Goal: Task Accomplishment & Management: Manage account settings

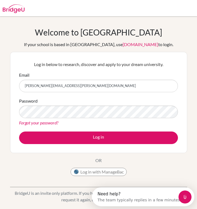
type input "[PERSON_NAME][EMAIL_ADDRESS][PERSON_NAME][DOMAIN_NAME]"
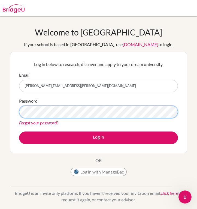
click at [19, 131] on button "Log in" at bounding box center [98, 137] width 159 height 13
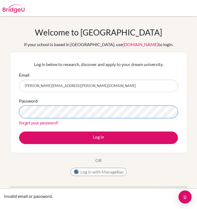
click at [19, 131] on button "Log in" at bounding box center [98, 137] width 159 height 13
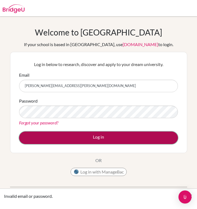
click at [56, 136] on button "Log in" at bounding box center [98, 137] width 159 height 13
